Goal: Feedback & Contribution: Leave review/rating

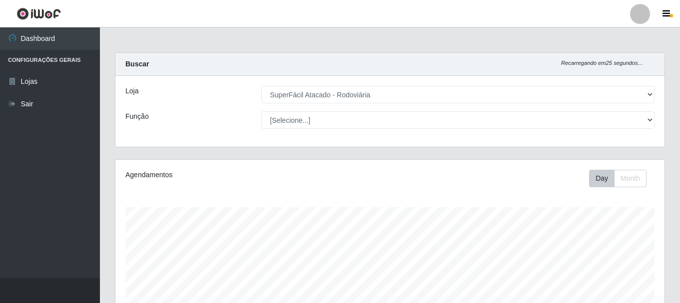
select select "400"
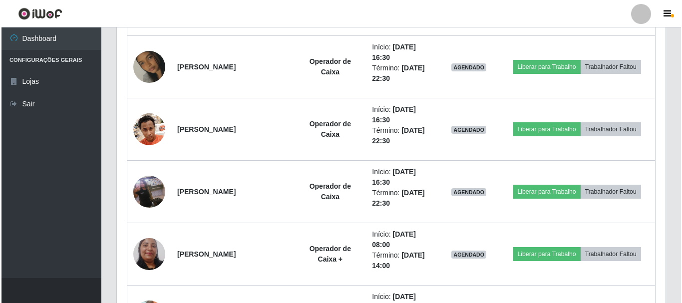
scroll to position [207, 549]
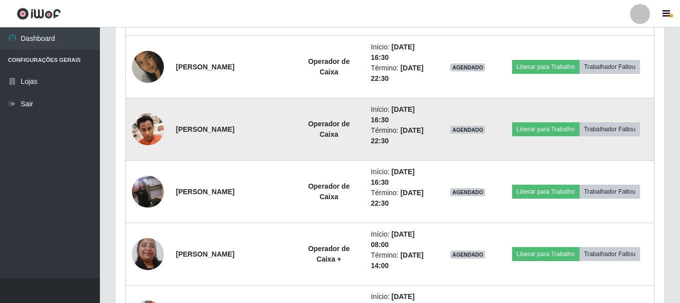
click at [139, 129] on img at bounding box center [148, 129] width 32 height 42
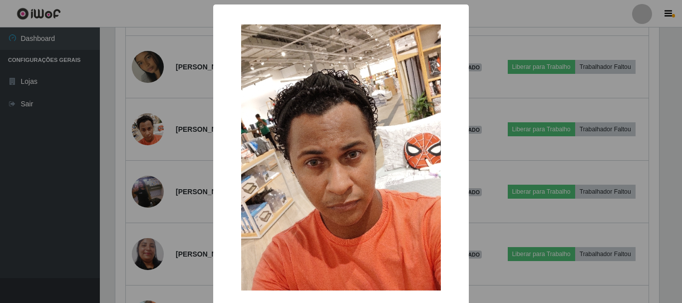
click at [38, 221] on div "× OK Cancel" at bounding box center [341, 151] width 682 height 303
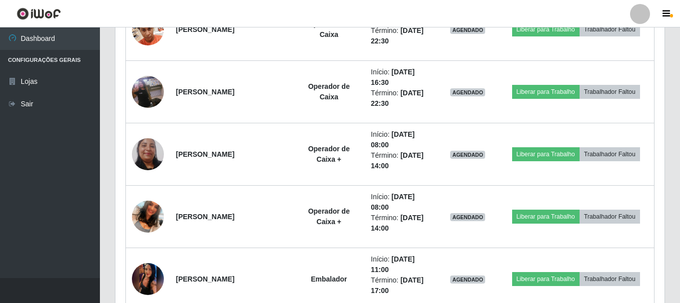
scroll to position [1550, 0]
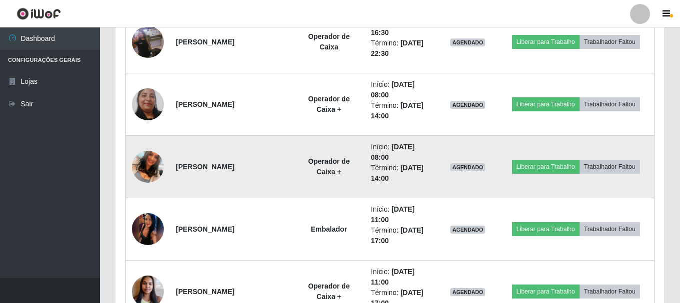
click at [151, 158] on img at bounding box center [148, 166] width 32 height 57
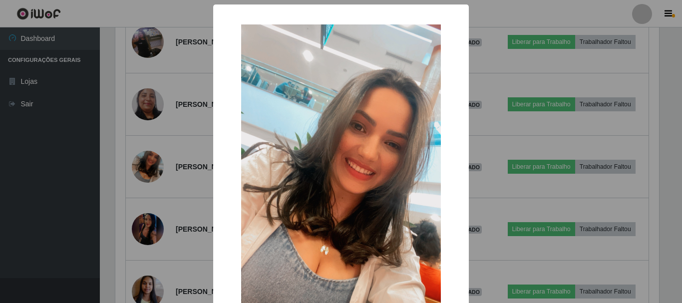
click at [23, 178] on div "× OK Cancel" at bounding box center [341, 151] width 682 height 303
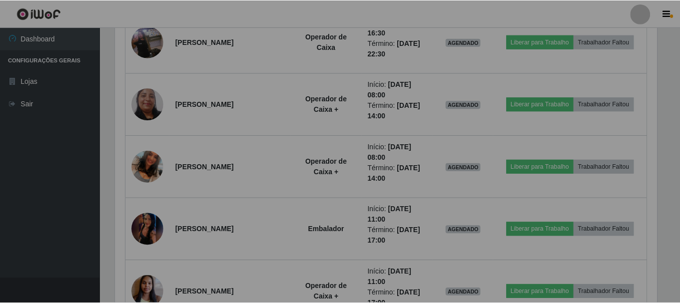
scroll to position [207, 549]
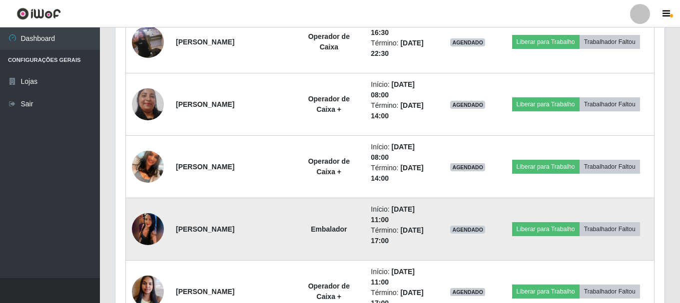
click at [138, 221] on img at bounding box center [148, 229] width 32 height 71
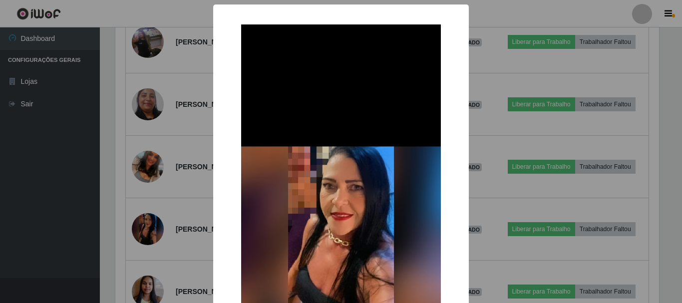
click at [84, 207] on div "× OK Cancel" at bounding box center [341, 151] width 682 height 303
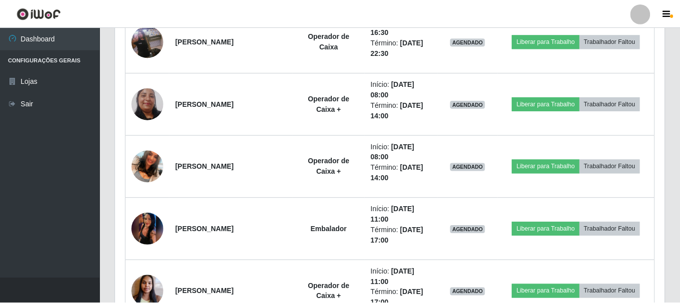
scroll to position [207, 549]
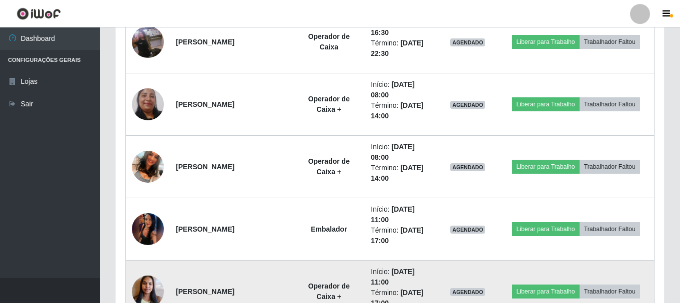
click at [137, 286] on img at bounding box center [148, 291] width 32 height 42
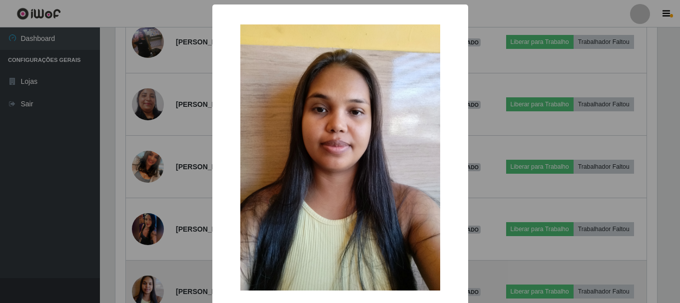
scroll to position [207, 544]
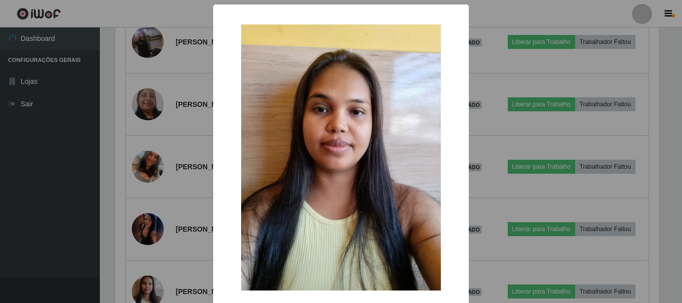
click at [43, 145] on div "× OK Cancel" at bounding box center [341, 151] width 682 height 303
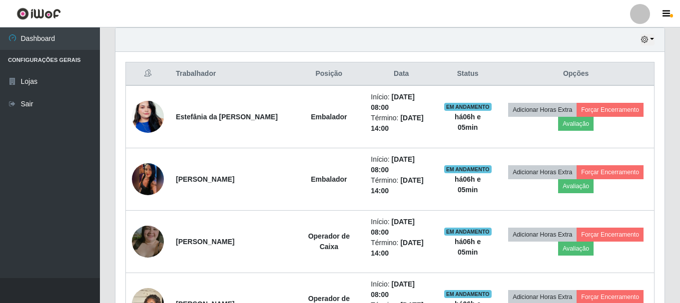
scroll to position [402, 0]
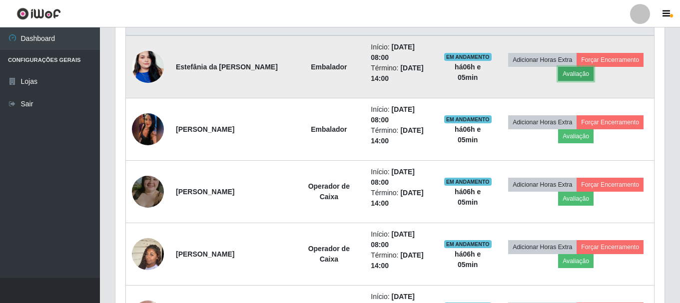
click at [575, 73] on button "Avaliação" at bounding box center [575, 74] width 35 height 14
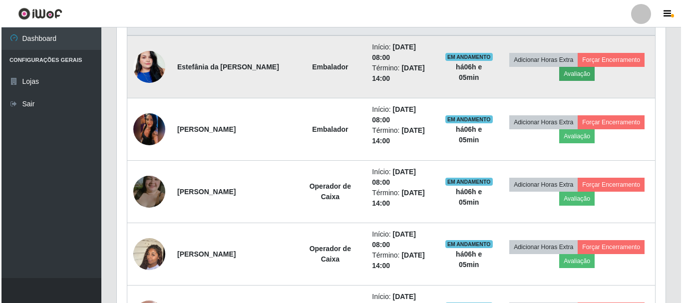
scroll to position [207, 544]
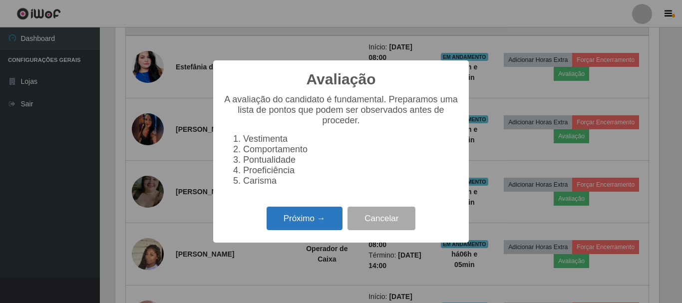
click at [296, 225] on button "Próximo →" at bounding box center [305, 218] width 76 height 23
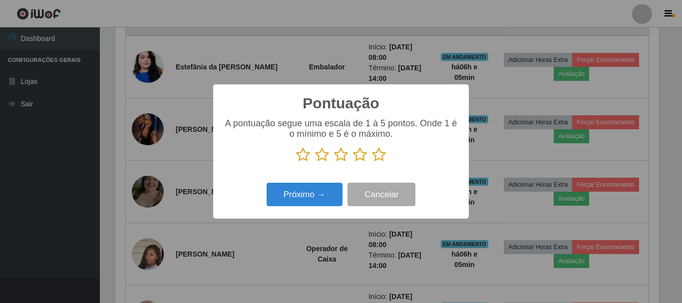
scroll to position [499130, 498793]
click at [378, 154] on icon at bounding box center [379, 154] width 14 height 15
click at [372, 162] on input "radio" at bounding box center [372, 162] width 0 height 0
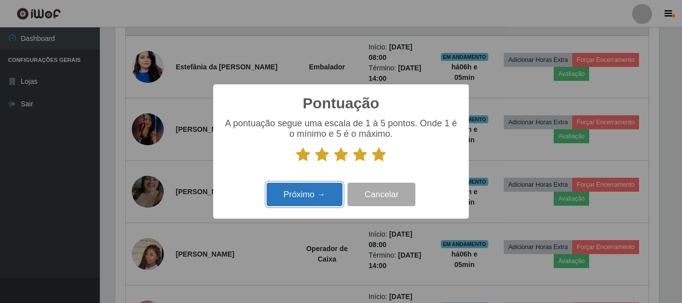
click at [279, 196] on button "Próximo →" at bounding box center [305, 194] width 76 height 23
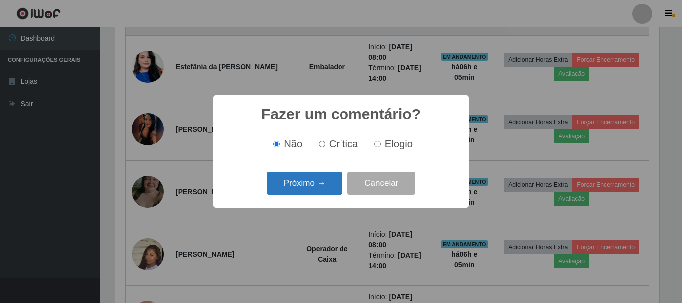
click at [294, 176] on button "Próximo →" at bounding box center [305, 183] width 76 height 23
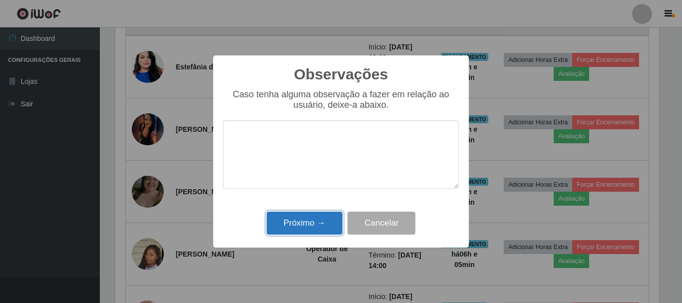
click at [292, 235] on button "Próximo →" at bounding box center [305, 223] width 76 height 23
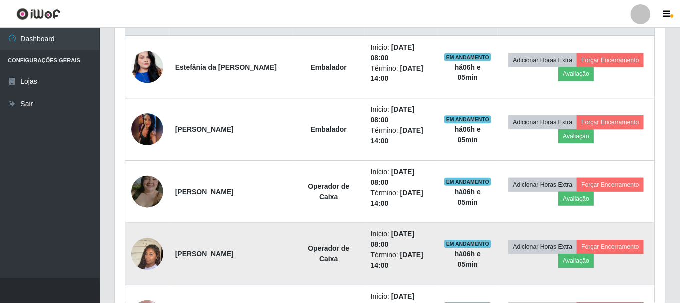
scroll to position [207, 549]
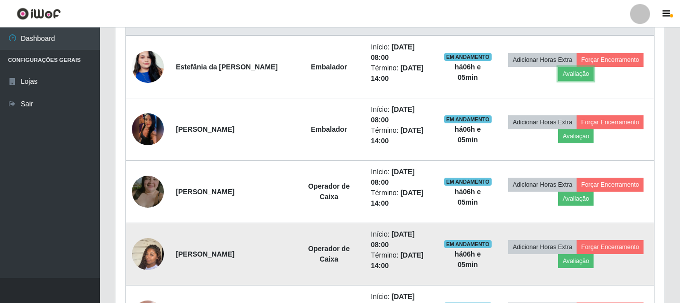
click at [293, 227] on td "Operador de Caixa" at bounding box center [329, 254] width 72 height 62
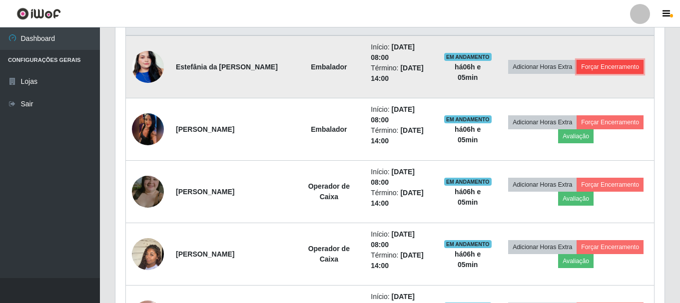
click at [588, 63] on button "Forçar Encerramento" at bounding box center [609, 67] width 67 height 14
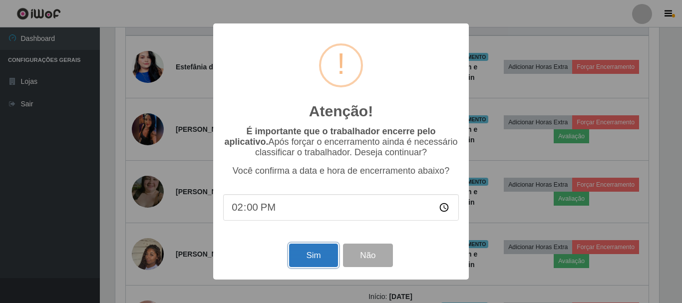
click at [305, 262] on button "Sim" at bounding box center [313, 255] width 48 height 23
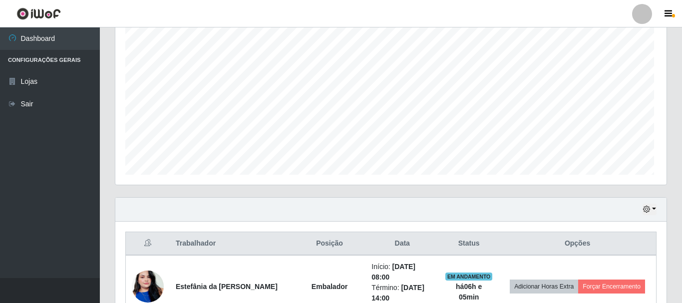
scroll to position [0, 0]
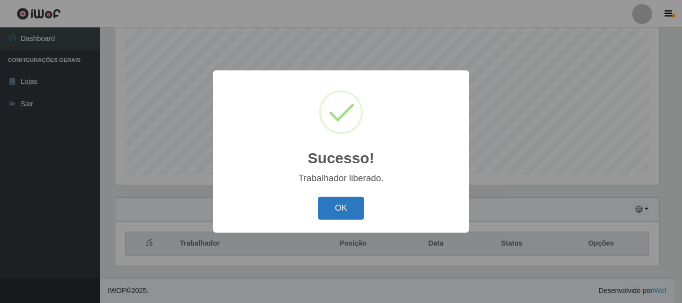
click at [332, 205] on button "OK" at bounding box center [341, 208] width 46 height 23
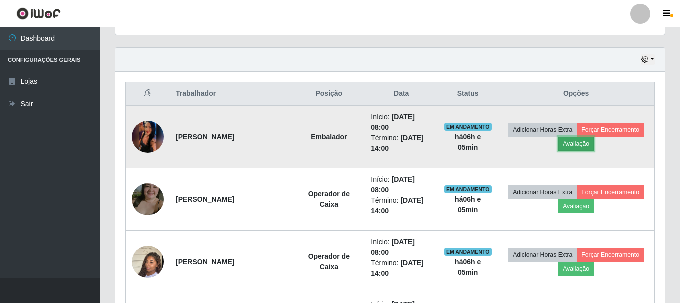
click at [577, 141] on button "Avaliação" at bounding box center [575, 144] width 35 height 14
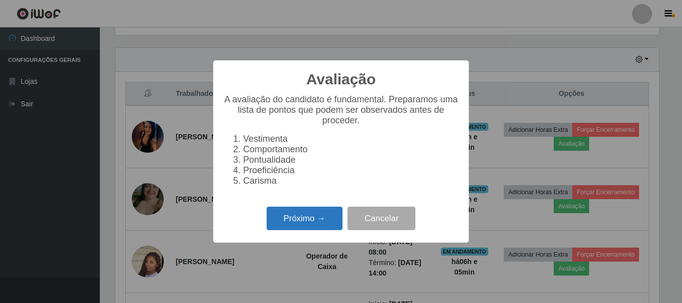
click at [296, 225] on button "Próximo →" at bounding box center [305, 218] width 76 height 23
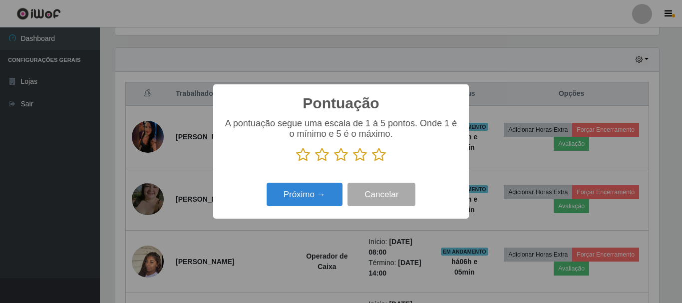
drag, startPoint x: 337, startPoint y: 155, endPoint x: 337, endPoint y: 183, distance: 28.0
click at [338, 155] on icon at bounding box center [341, 154] width 14 height 15
click at [334, 162] on input "radio" at bounding box center [334, 162] width 0 height 0
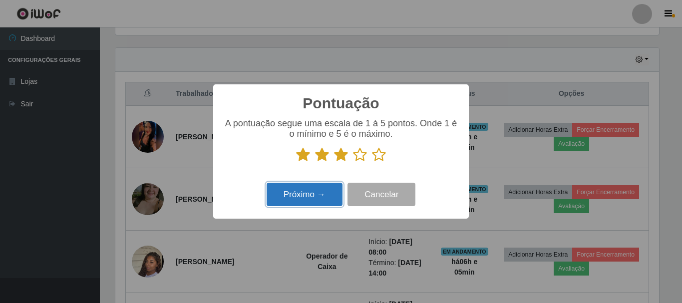
click at [324, 196] on button "Próximo →" at bounding box center [305, 194] width 76 height 23
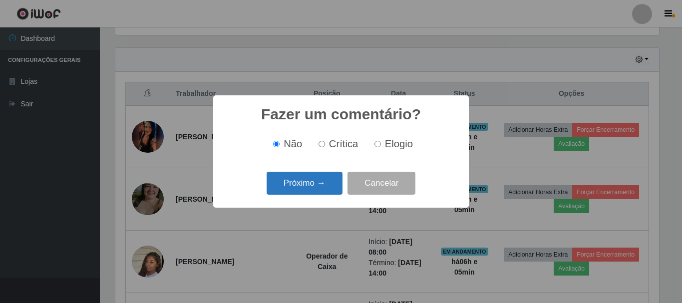
click at [313, 189] on button "Próximo →" at bounding box center [305, 183] width 76 height 23
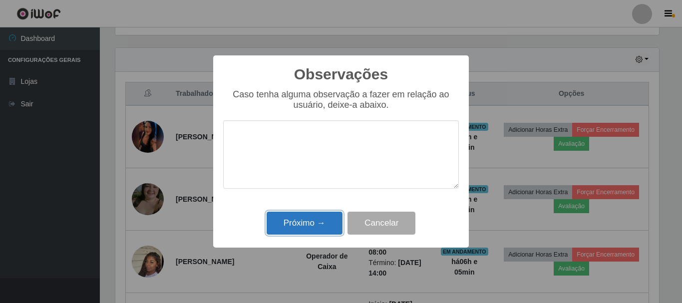
click at [300, 227] on button "Próximo →" at bounding box center [305, 223] width 76 height 23
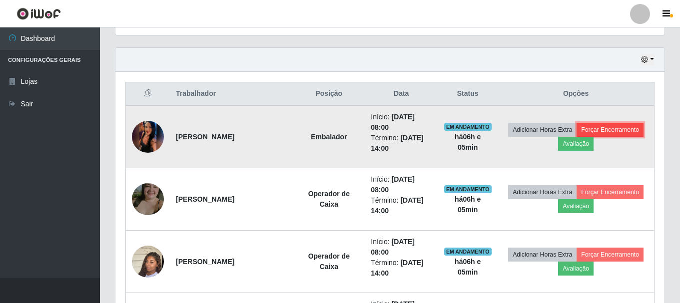
click at [605, 131] on button "Forçar Encerramento" at bounding box center [609, 130] width 67 height 14
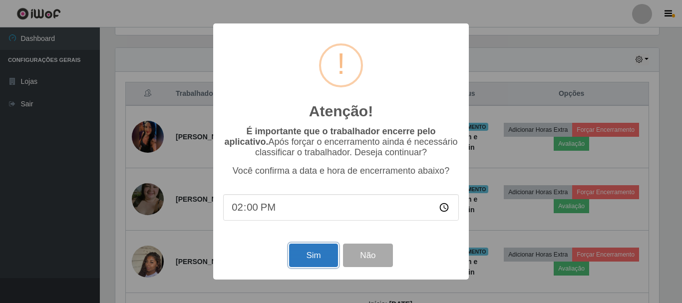
click at [318, 259] on button "Sim" at bounding box center [313, 255] width 48 height 23
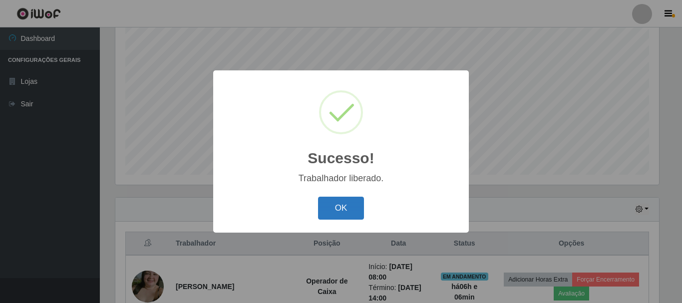
click at [330, 203] on button "OK" at bounding box center [341, 208] width 46 height 23
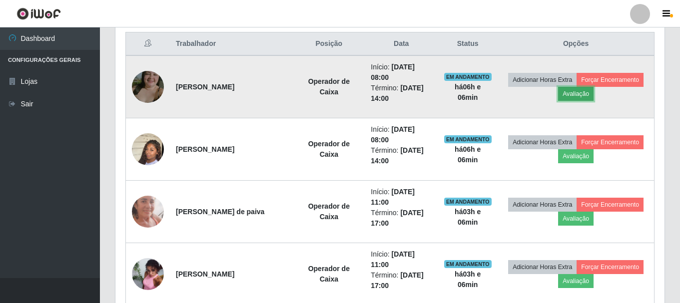
click at [568, 92] on button "Avaliação" at bounding box center [575, 94] width 35 height 14
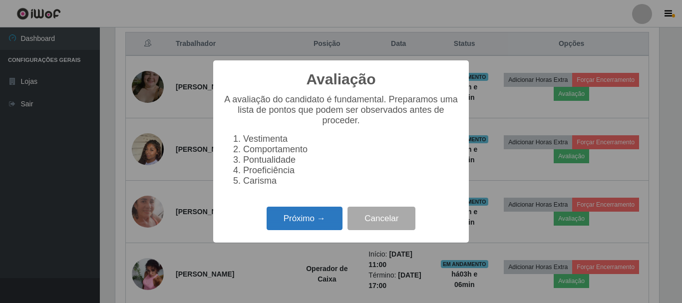
click at [298, 225] on button "Próximo →" at bounding box center [305, 218] width 76 height 23
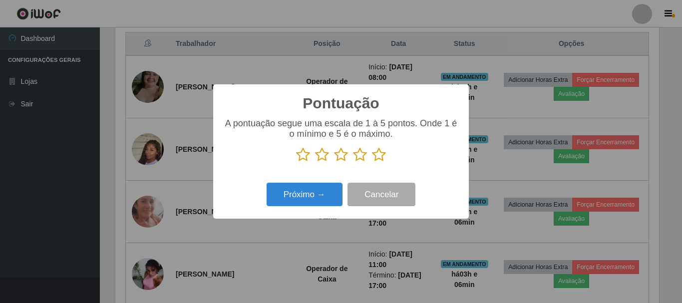
click at [378, 156] on icon at bounding box center [379, 154] width 14 height 15
click at [372, 162] on input "radio" at bounding box center [372, 162] width 0 height 0
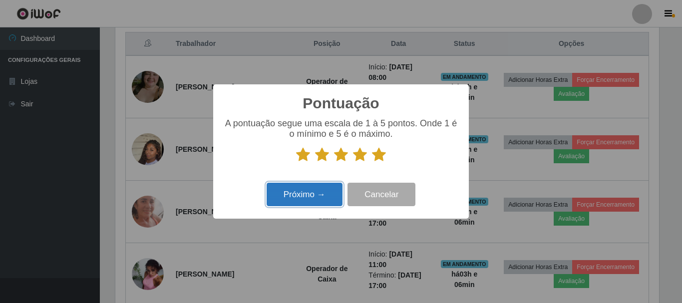
click at [296, 201] on button "Próximo →" at bounding box center [305, 194] width 76 height 23
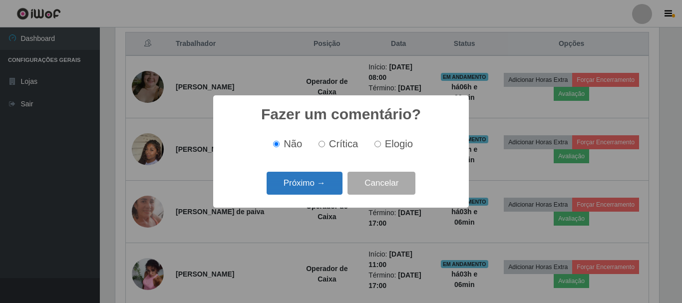
click at [310, 182] on button "Próximo →" at bounding box center [305, 183] width 76 height 23
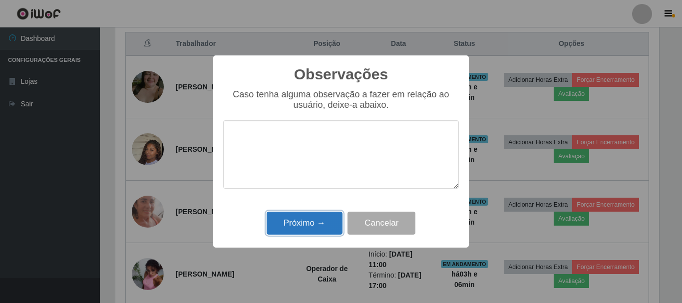
click at [284, 231] on button "Próximo →" at bounding box center [305, 223] width 76 height 23
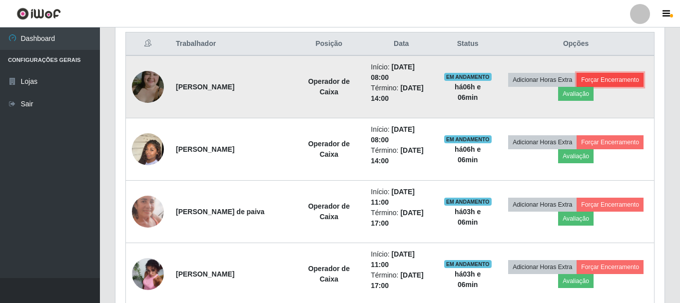
click at [589, 80] on button "Forçar Encerramento" at bounding box center [609, 80] width 67 height 14
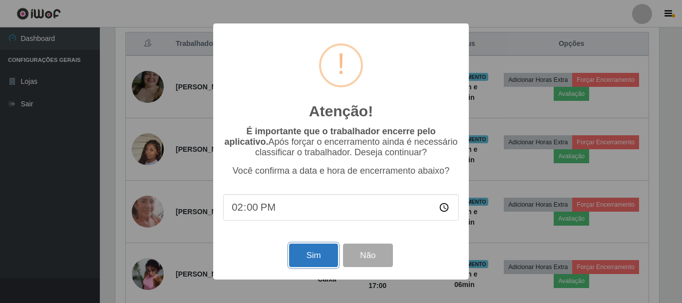
click at [307, 258] on button "Sim" at bounding box center [313, 255] width 48 height 23
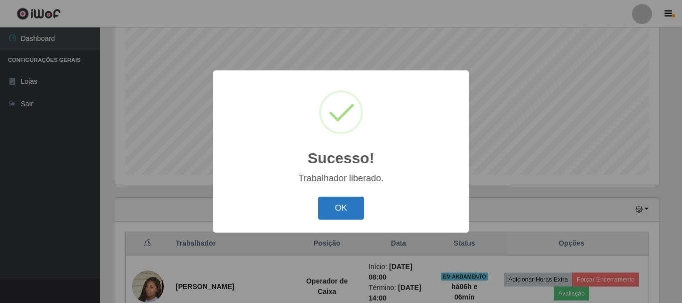
click at [336, 212] on button "OK" at bounding box center [341, 208] width 46 height 23
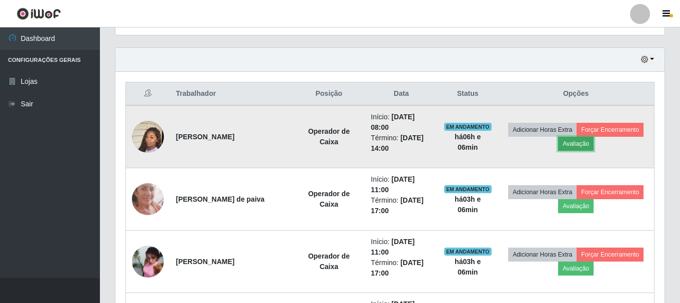
click at [573, 145] on button "Avaliação" at bounding box center [575, 144] width 35 height 14
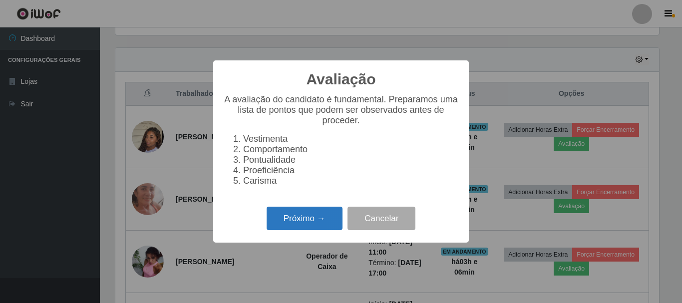
click at [288, 223] on button "Próximo →" at bounding box center [305, 218] width 76 height 23
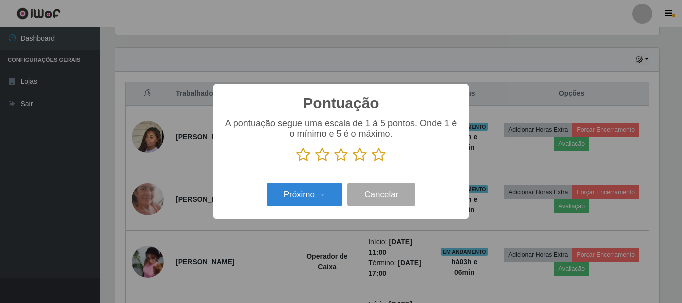
click at [355, 157] on icon at bounding box center [360, 154] width 14 height 15
click at [353, 162] on input "radio" at bounding box center [353, 162] width 0 height 0
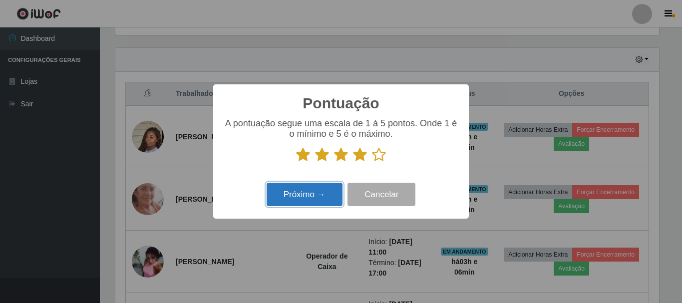
click at [326, 191] on button "Próximo →" at bounding box center [305, 194] width 76 height 23
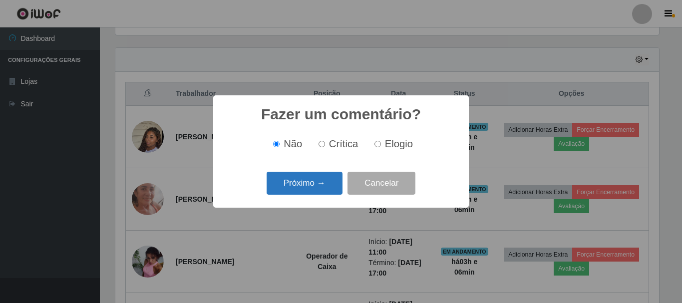
click at [295, 189] on button "Próximo →" at bounding box center [305, 183] width 76 height 23
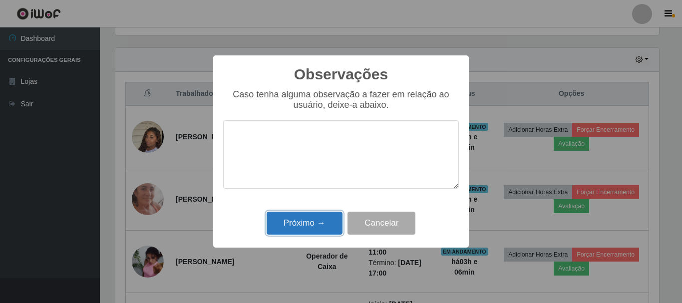
click at [295, 220] on button "Próximo →" at bounding box center [305, 223] width 76 height 23
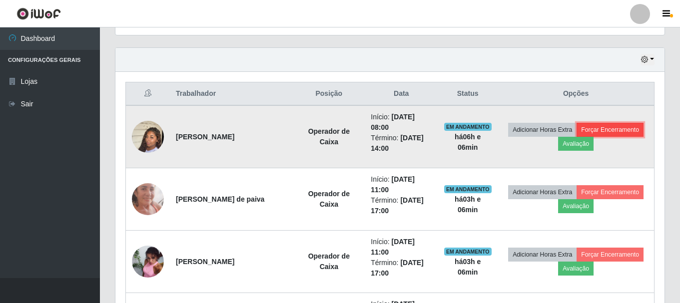
click at [601, 130] on button "Forçar Encerramento" at bounding box center [609, 130] width 67 height 14
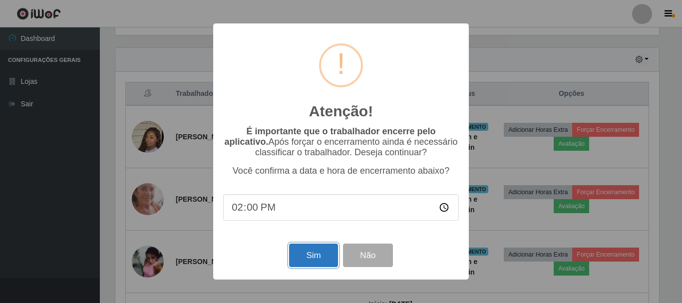
click at [311, 256] on button "Sim" at bounding box center [313, 255] width 48 height 23
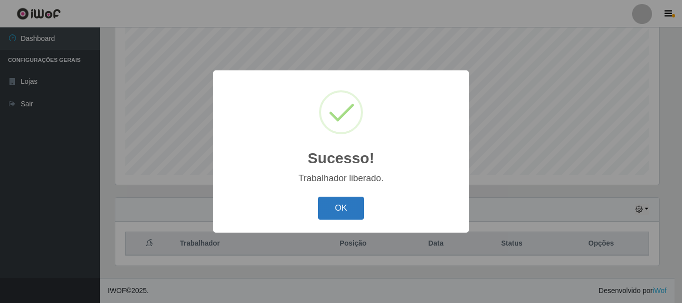
click at [326, 207] on button "OK" at bounding box center [341, 208] width 46 height 23
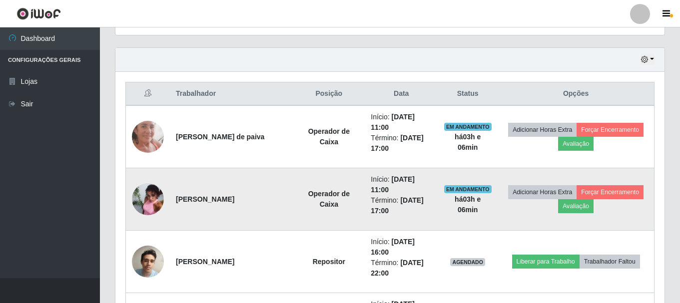
click at [167, 200] on td at bounding box center [148, 199] width 44 height 62
click at [152, 198] on img at bounding box center [148, 199] width 32 height 43
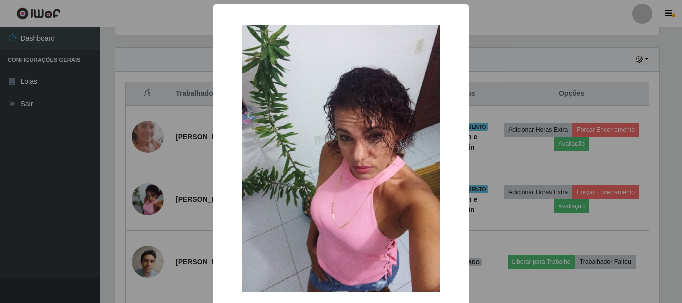
click at [78, 176] on div "× OK Cancel" at bounding box center [341, 151] width 682 height 303
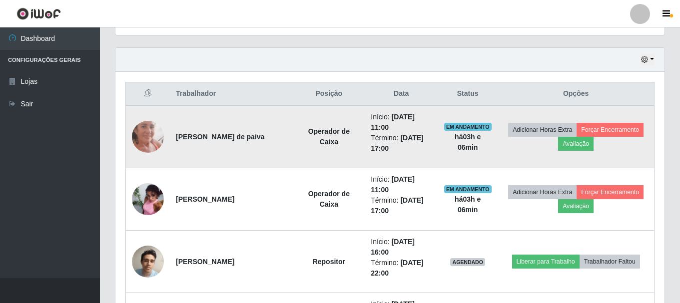
click at [146, 136] on img at bounding box center [148, 136] width 32 height 69
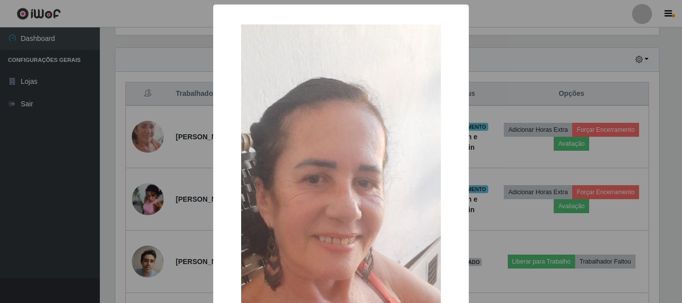
click at [71, 167] on div "× OK Cancel" at bounding box center [341, 151] width 682 height 303
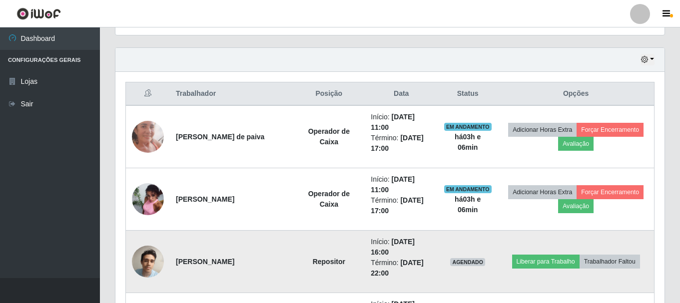
click at [149, 259] on img at bounding box center [148, 262] width 32 height 42
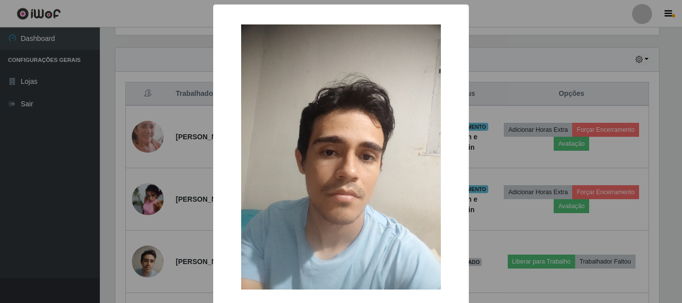
click at [45, 216] on div "× OK Cancel" at bounding box center [341, 151] width 682 height 303
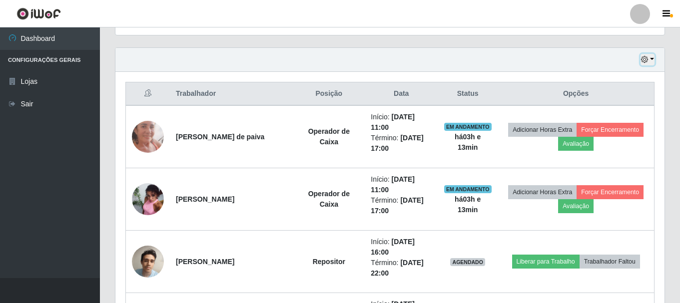
click at [651, 57] on button "button" at bounding box center [647, 59] width 14 height 11
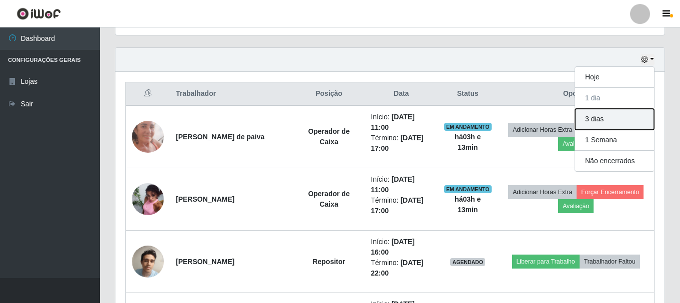
click at [602, 124] on button "3 dias" at bounding box center [614, 119] width 79 height 21
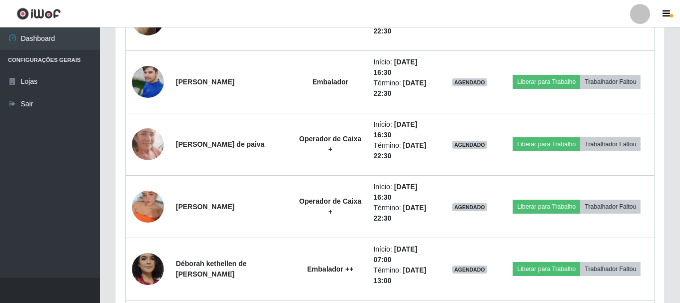
scroll to position [1930, 0]
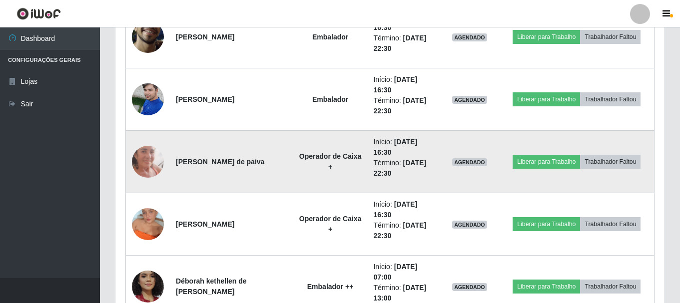
click at [237, 178] on td "[PERSON_NAME] de paiva" at bounding box center [231, 162] width 123 height 62
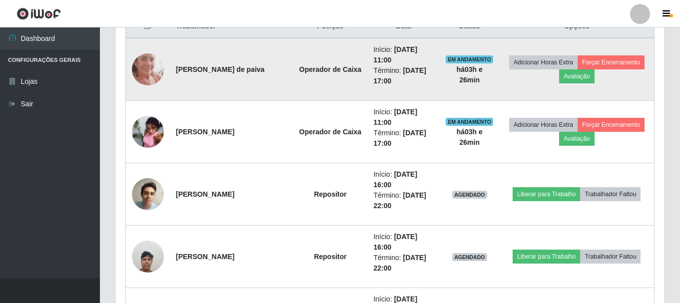
scroll to position [250, 0]
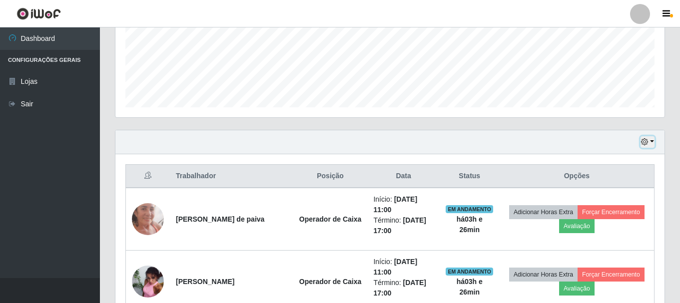
click at [652, 144] on button "button" at bounding box center [647, 141] width 14 height 11
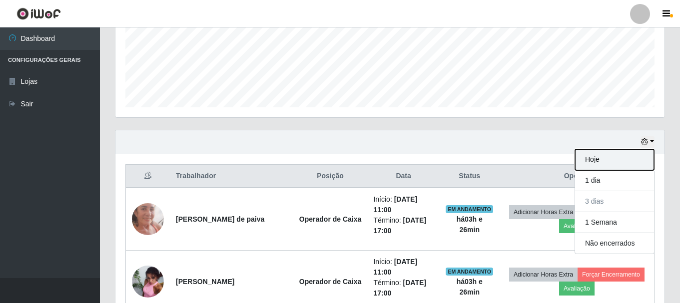
click at [594, 164] on button "Hoje" at bounding box center [614, 159] width 79 height 21
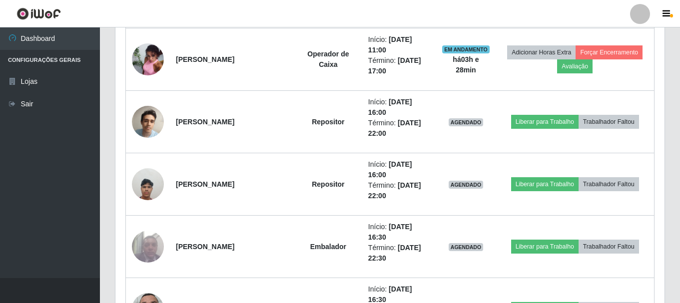
scroll to position [419, 0]
